Goal: Book appointment/travel/reservation

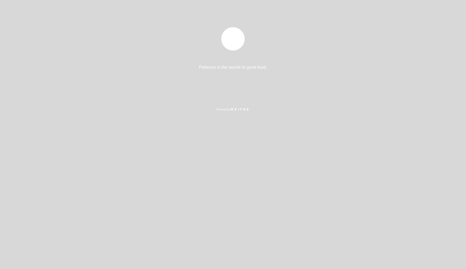
select select "es"
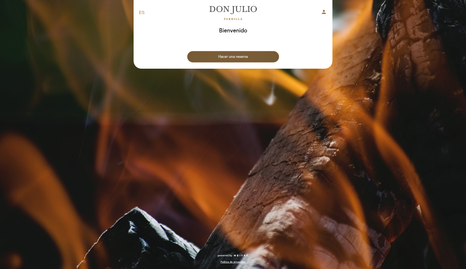
click at [234, 59] on button "Hacer una reserva" at bounding box center [233, 56] width 92 height 11
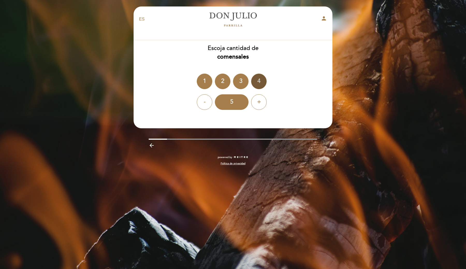
click at [258, 85] on div "4" at bounding box center [259, 82] width 16 height 16
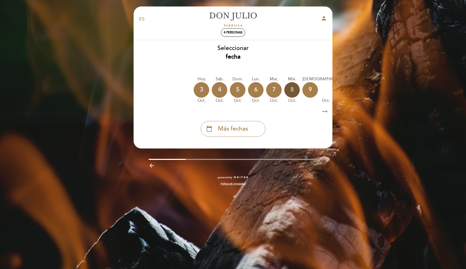
click at [294, 90] on div "8" at bounding box center [292, 90] width 16 height 16
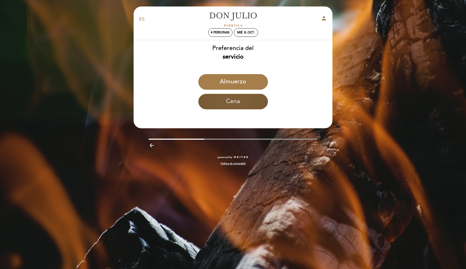
click at [230, 105] on button "Cena" at bounding box center [233, 102] width 70 height 16
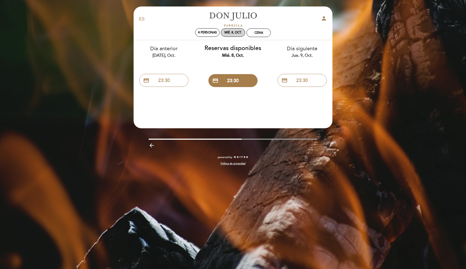
click at [238, 34] on div "mié. 8, oct." at bounding box center [233, 32] width 24 height 9
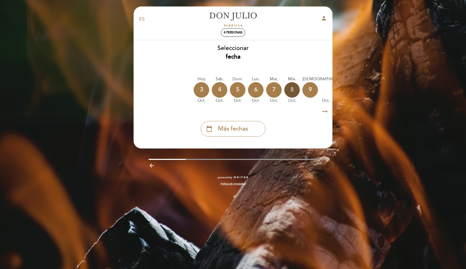
click at [289, 86] on div "8" at bounding box center [292, 90] width 16 height 16
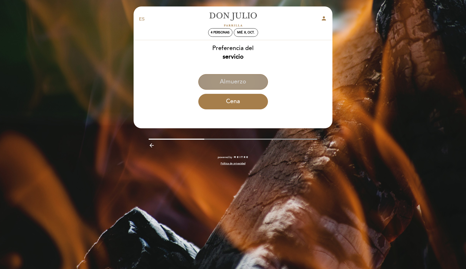
click at [229, 75] on button "Almuerzo" at bounding box center [233, 82] width 70 height 16
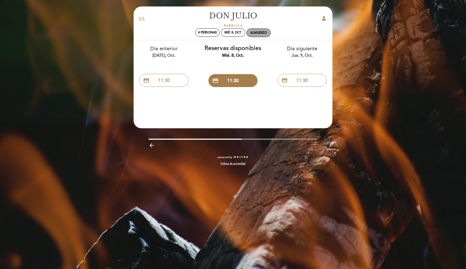
click at [258, 34] on div "Almuerzo" at bounding box center [259, 33] width 17 height 4
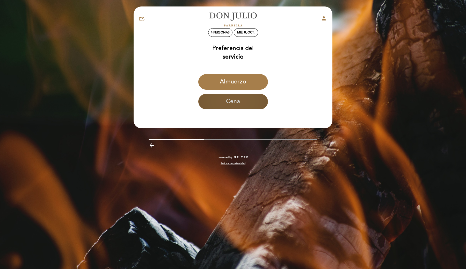
click at [244, 105] on button "Cena" at bounding box center [233, 102] width 70 height 16
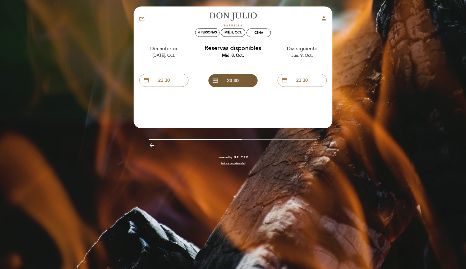
click at [220, 81] on button "credit_card 23:30" at bounding box center [233, 80] width 49 height 13
